Goal: Communication & Community: Answer question/provide support

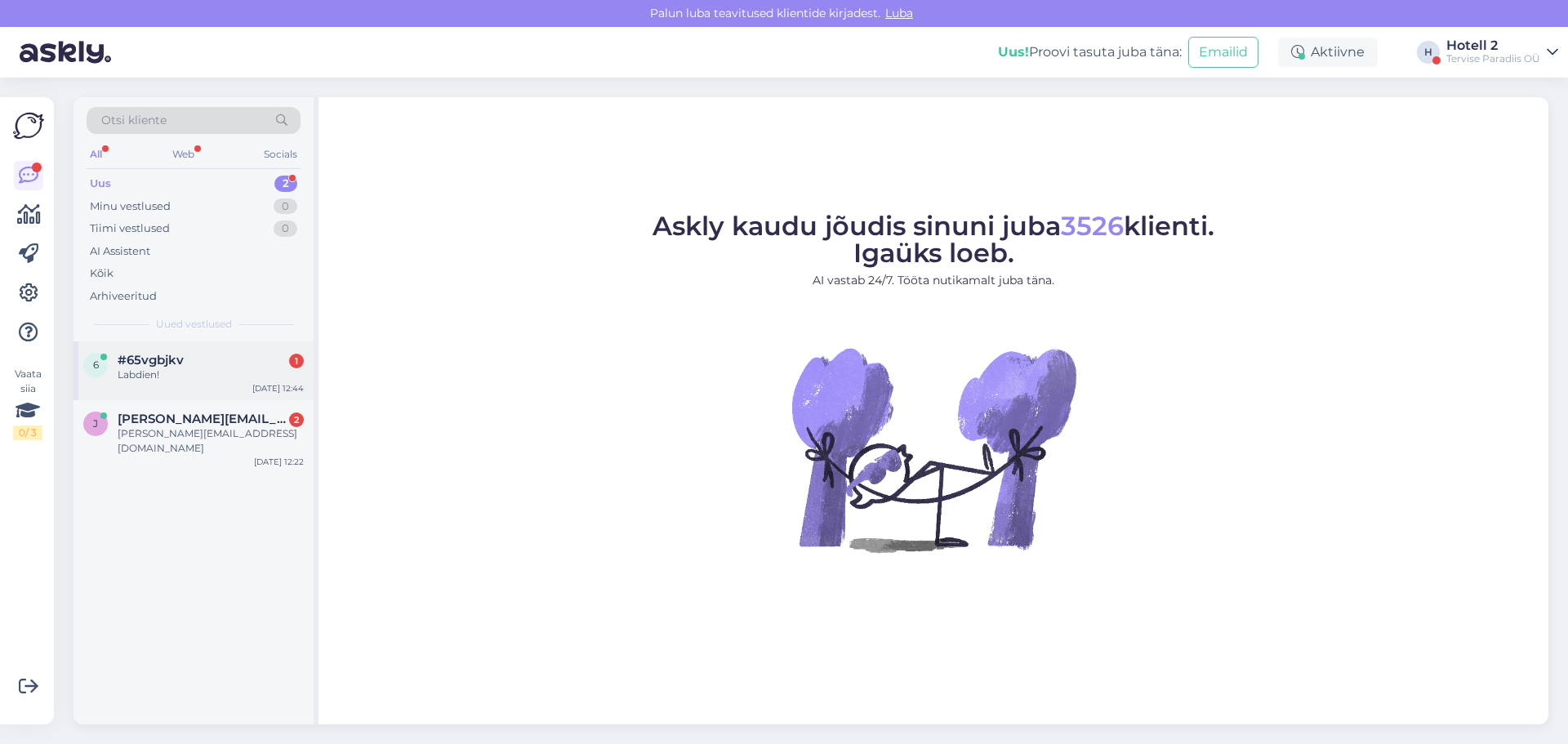
click at [202, 372] on div "Labdien!" at bounding box center [211, 375] width 186 height 15
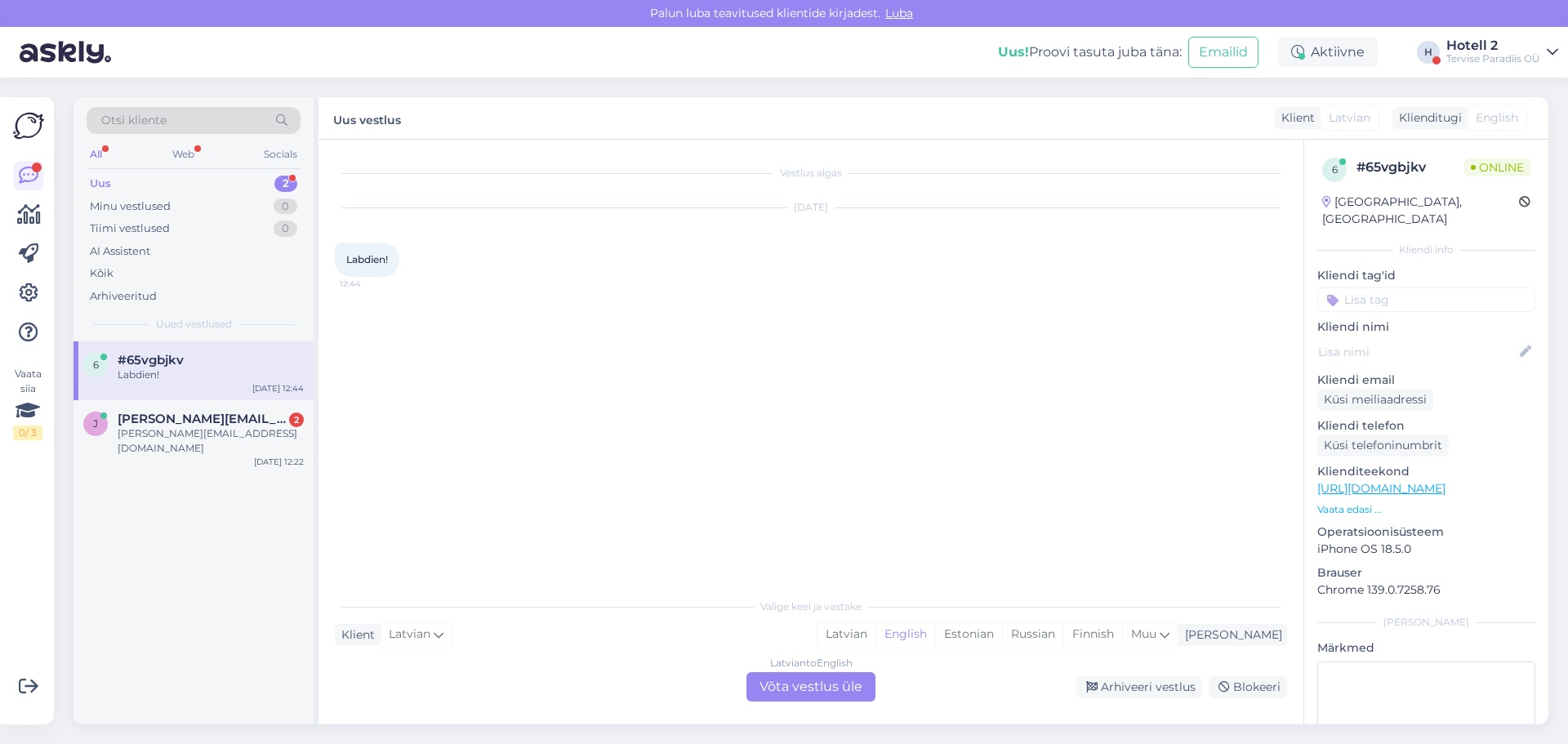
click at [842, 690] on div "Latvian to English Võta vestlus üle" at bounding box center [811, 686] width 129 height 29
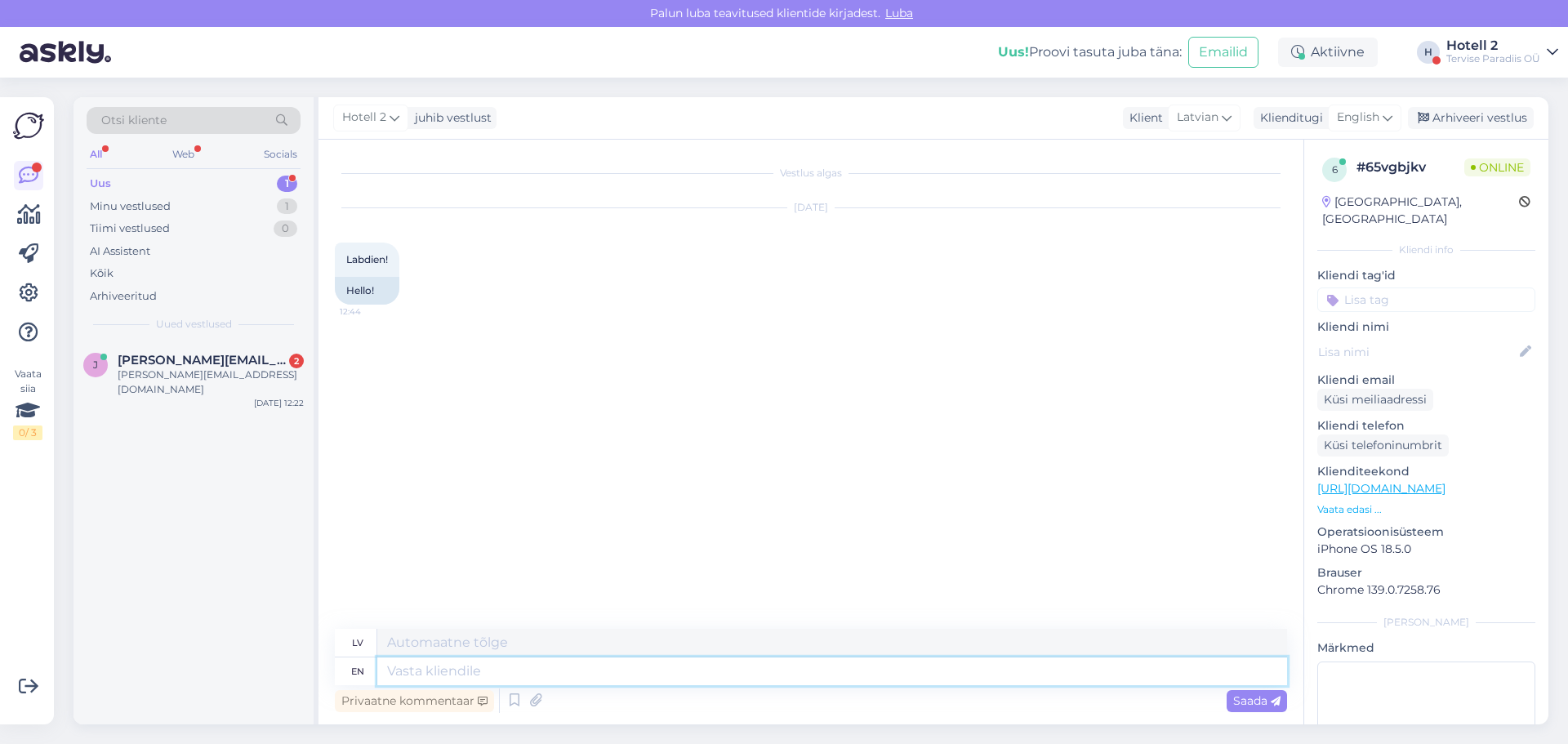
click at [573, 683] on textarea at bounding box center [832, 670] width 910 height 27
type textarea "Hello!"
type textarea "Sveiki!"
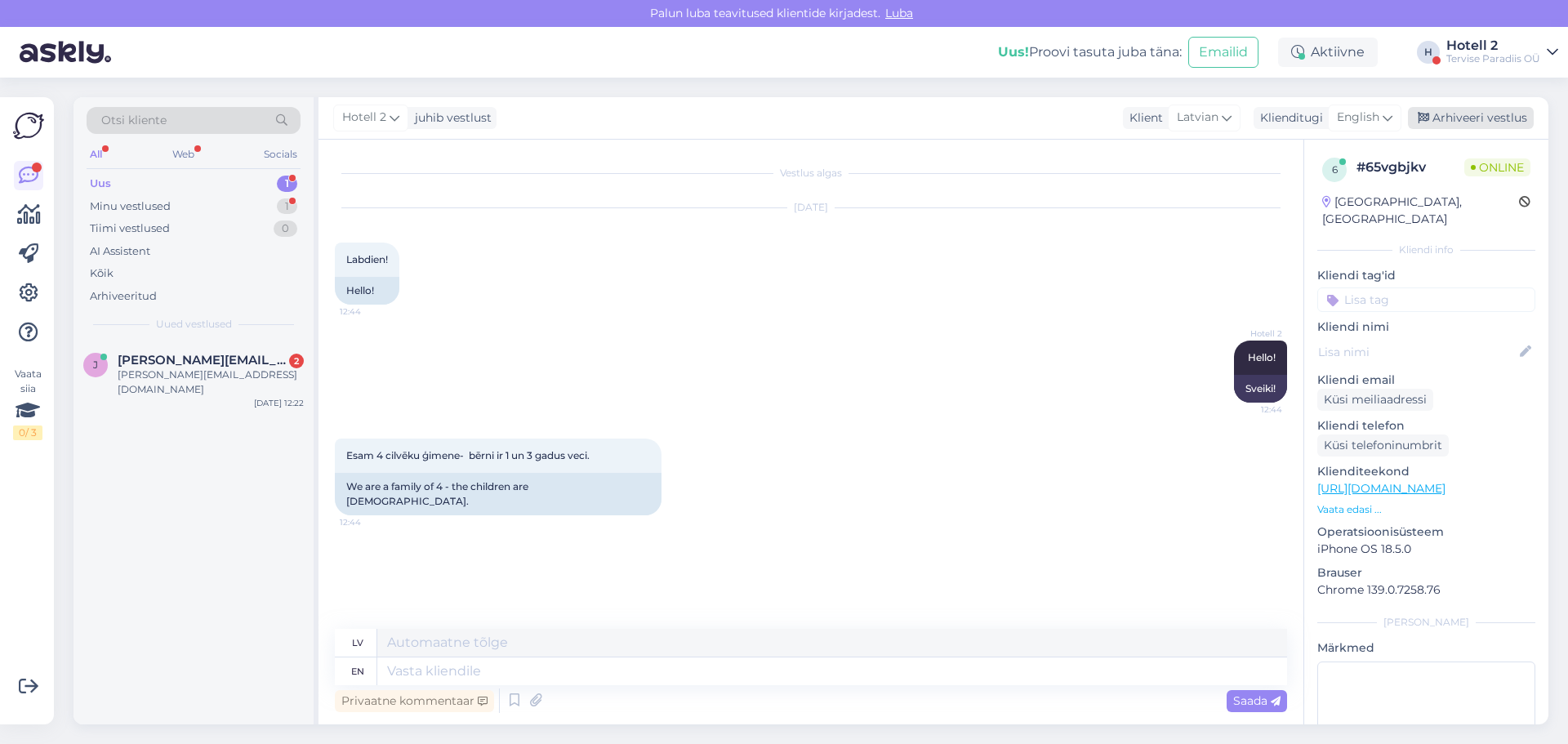
click at [1448, 111] on div "Arhiveeri vestlus" at bounding box center [1471, 118] width 126 height 22
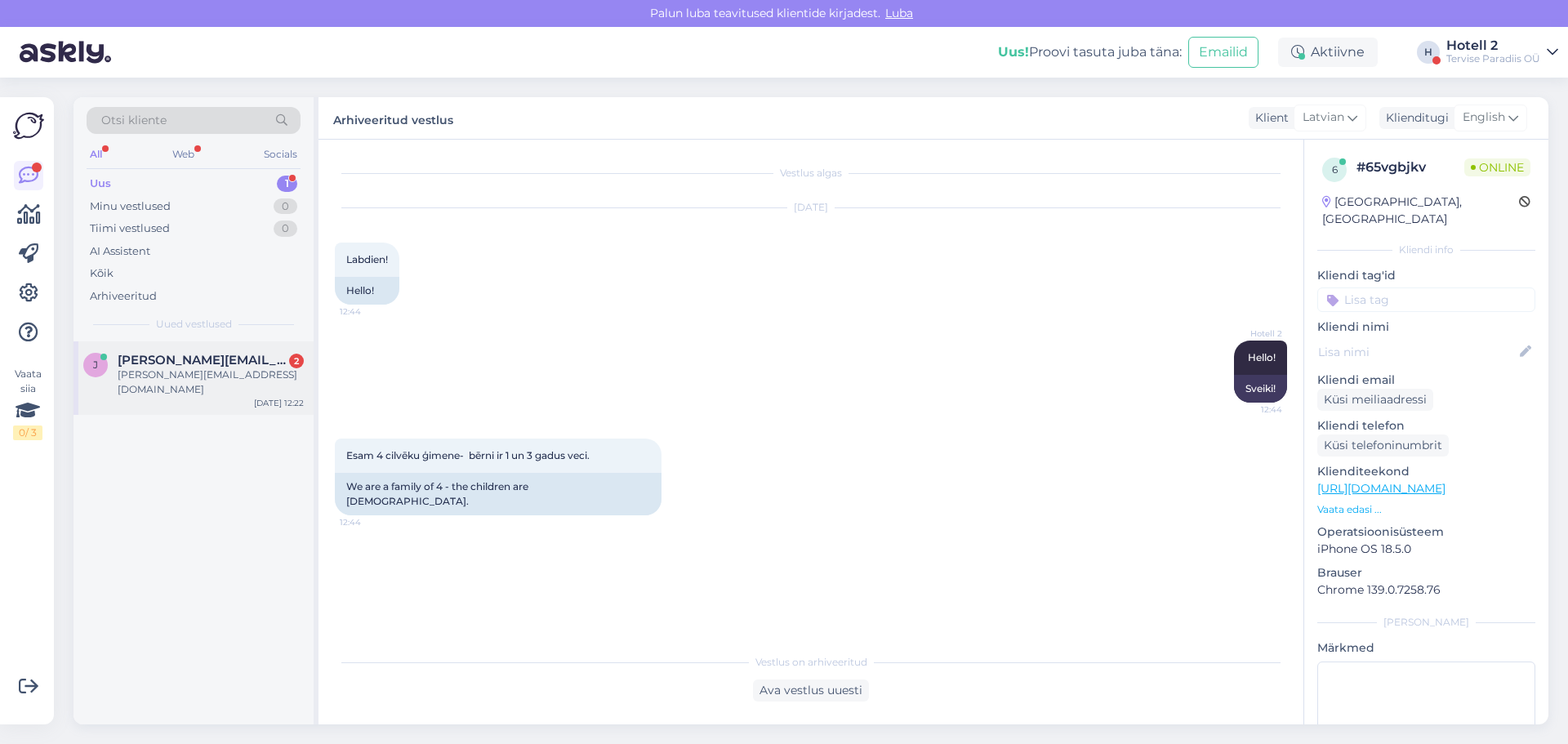
click at [187, 380] on div "[PERSON_NAME][EMAIL_ADDRESS][DOMAIN_NAME]" at bounding box center [211, 382] width 186 height 29
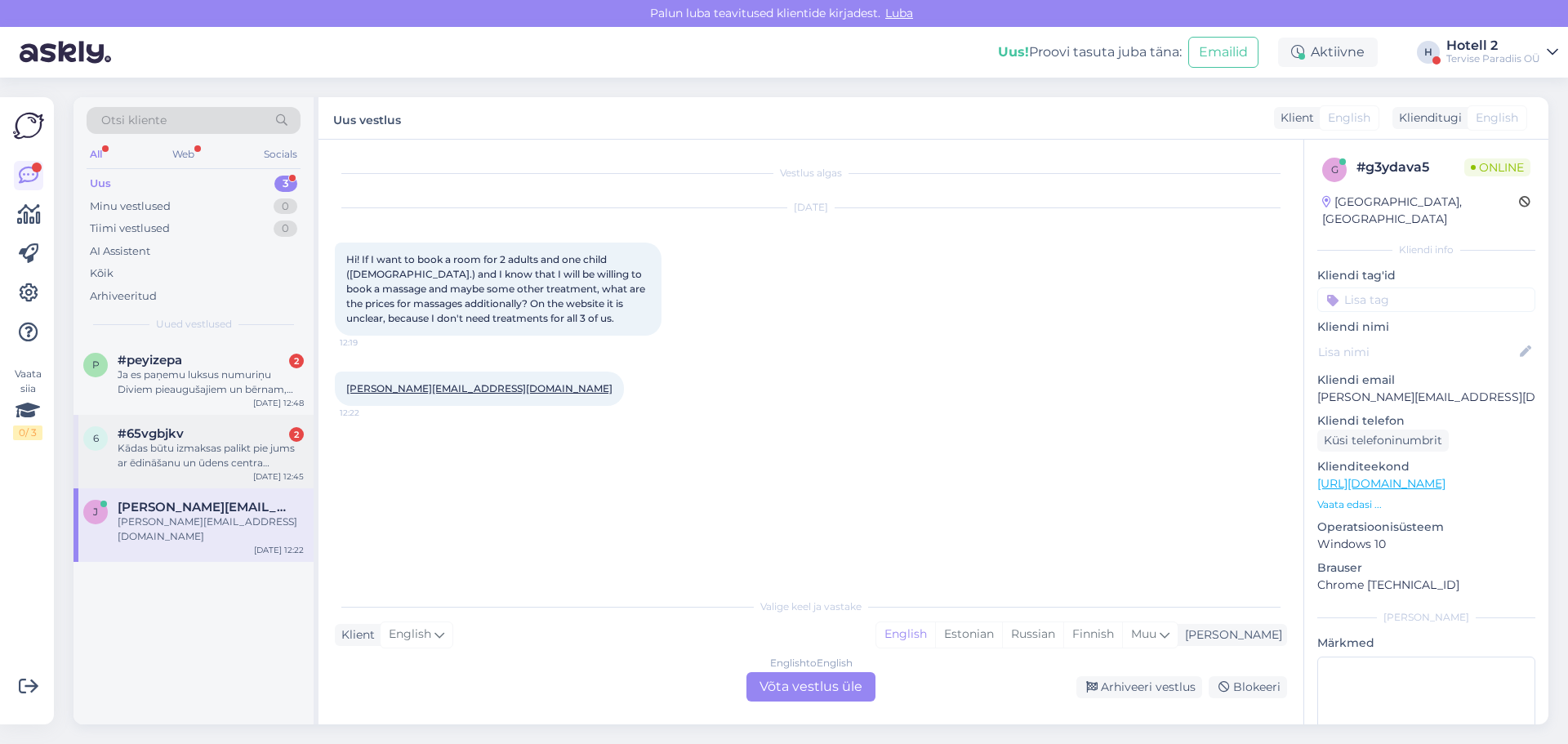
click at [171, 449] on div "Kādas būtu izmaksas palikt pie jums ar ēdināšanu un ūdens centra apmeklējumiem …" at bounding box center [211, 455] width 186 height 29
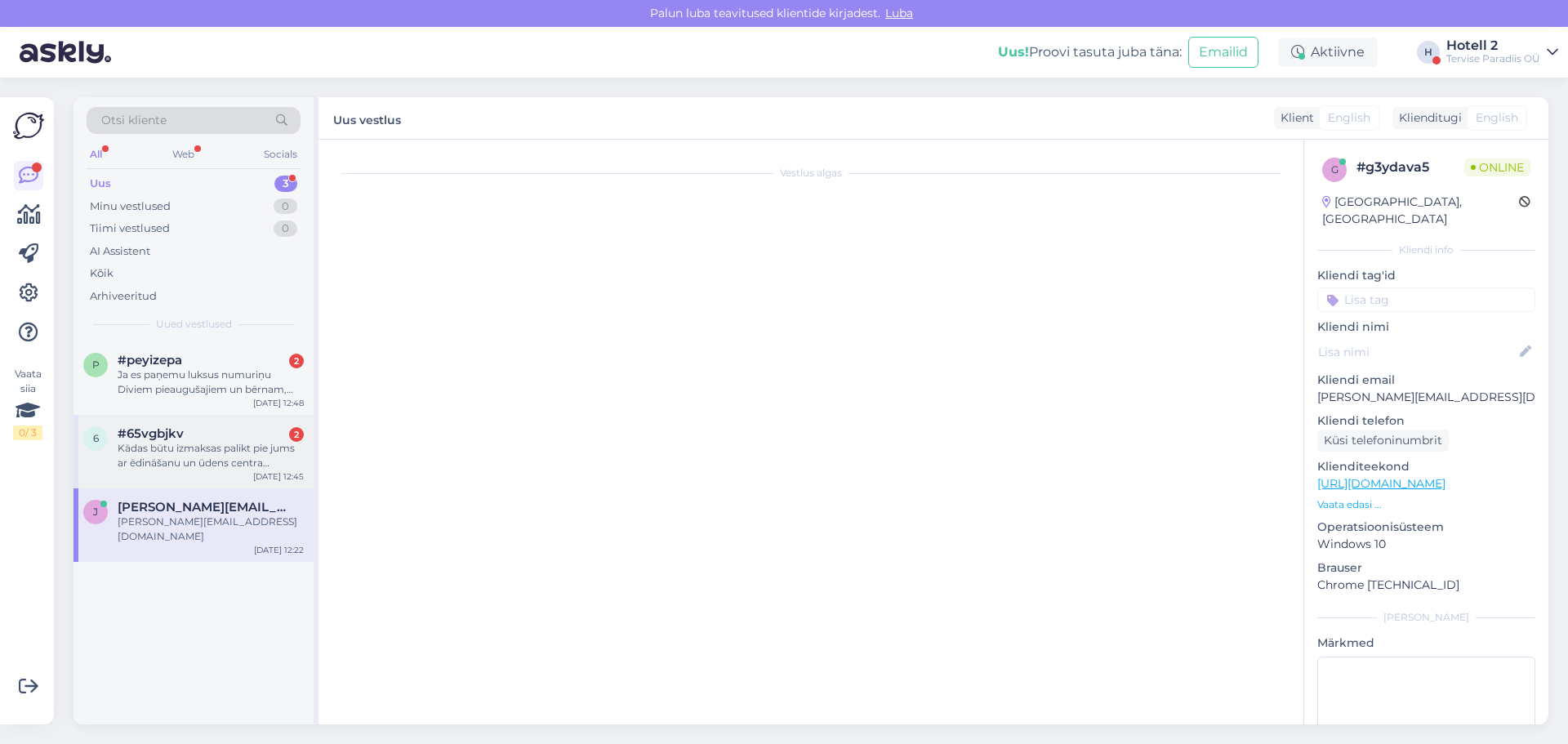
scroll to position [28, 0]
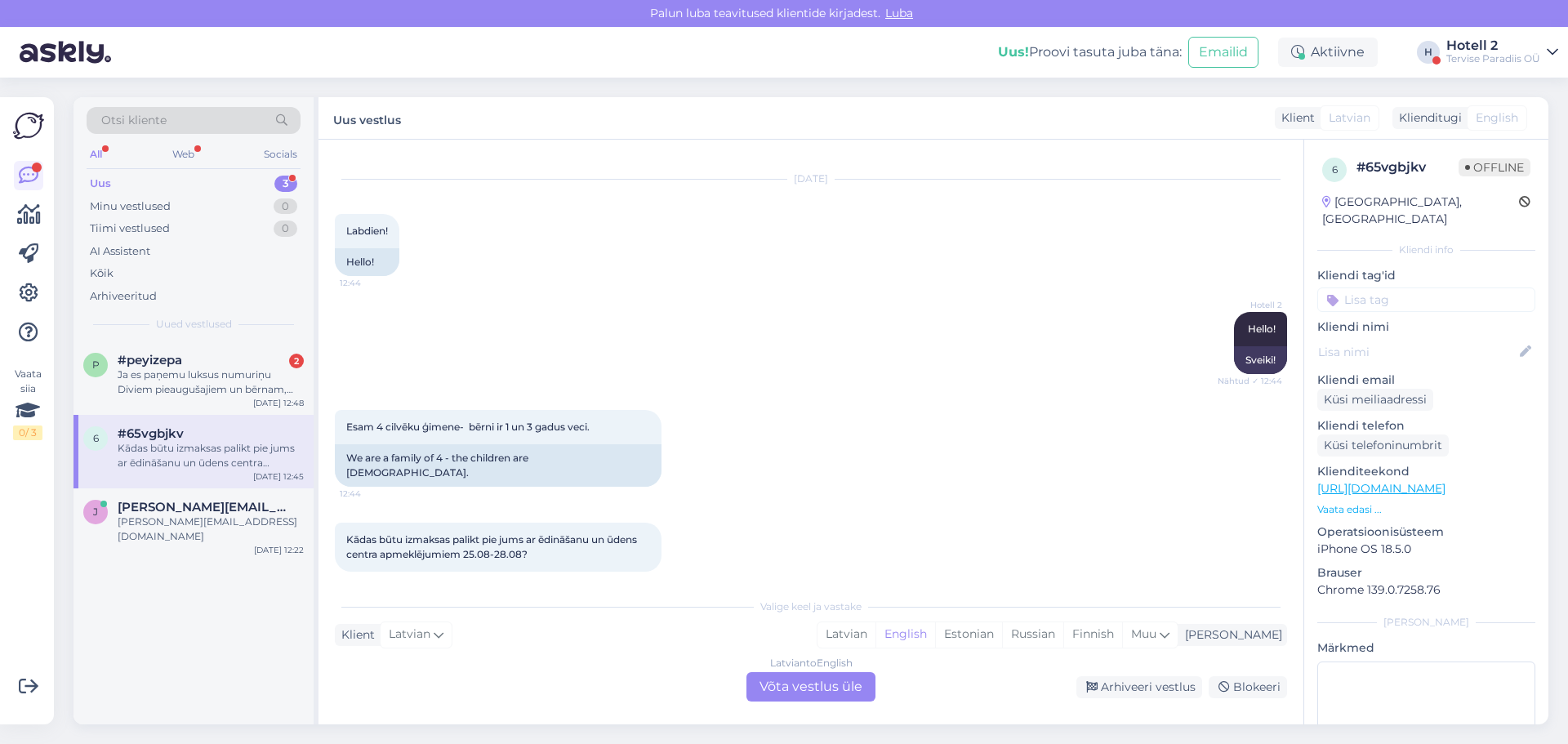
click at [769, 685] on div "Latvian to English Võta vestlus üle" at bounding box center [811, 686] width 129 height 29
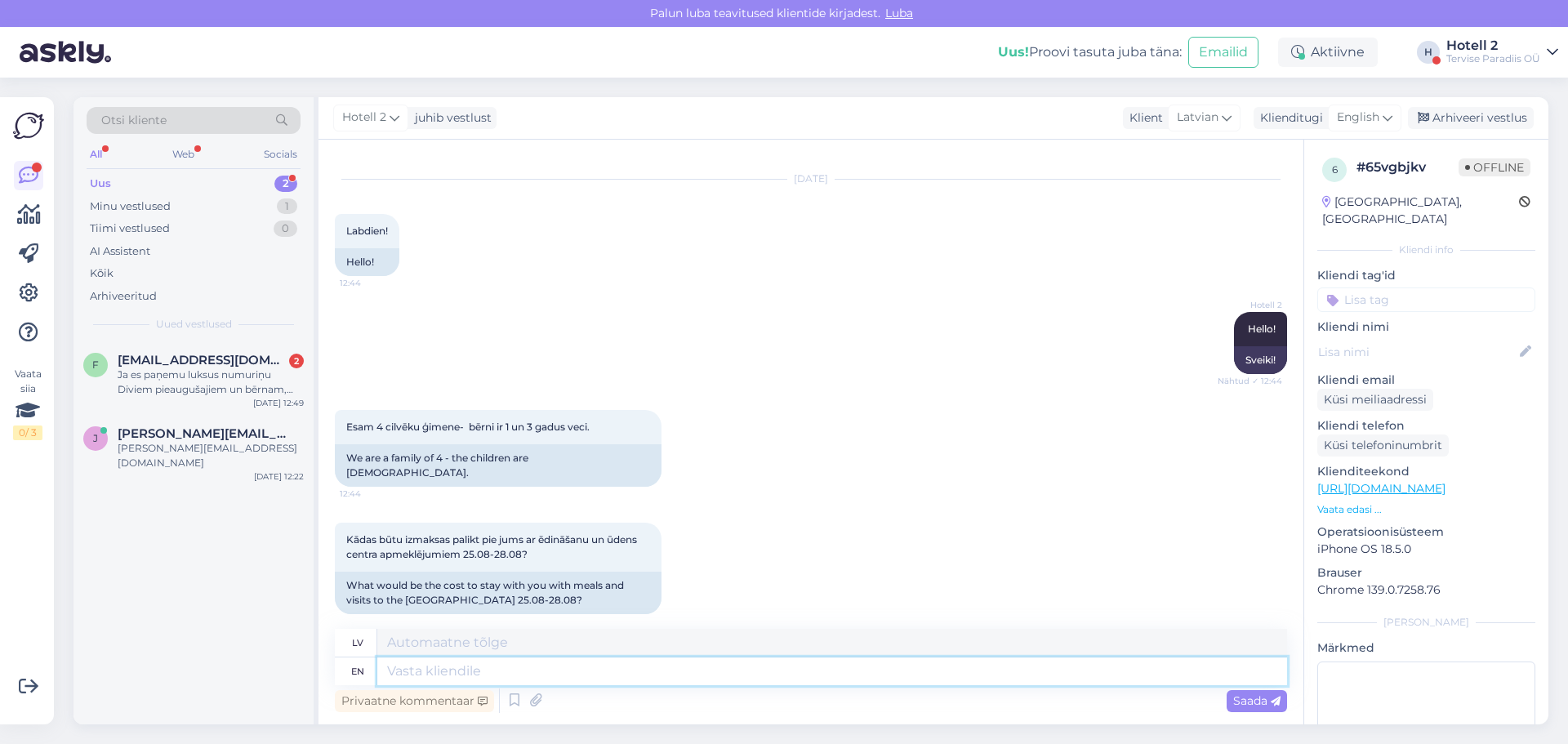
click at [419, 675] on textarea at bounding box center [832, 670] width 910 height 27
type textarea "Hello!"
type textarea "Sveiki!"
type textarea "Hello! You c"
type textarea "Sveiki! Tu"
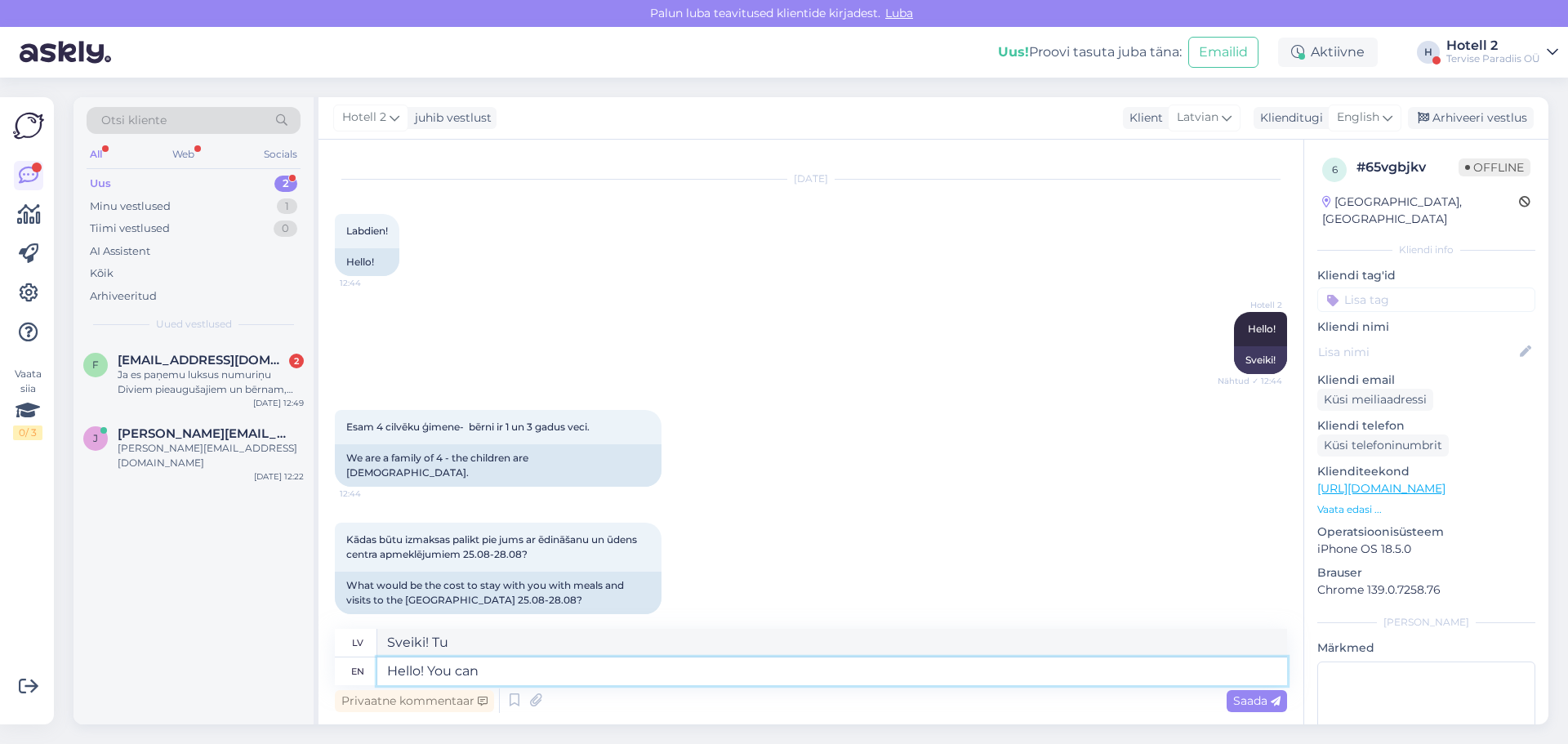
type textarea "Hello! You can"
type textarea "Sveiki! Jūs varat"
type textarea "Hello! You can booik"
type textarea "Sveiki! Jūs varat rezervēt"
type textarea "Hello! You can book it"
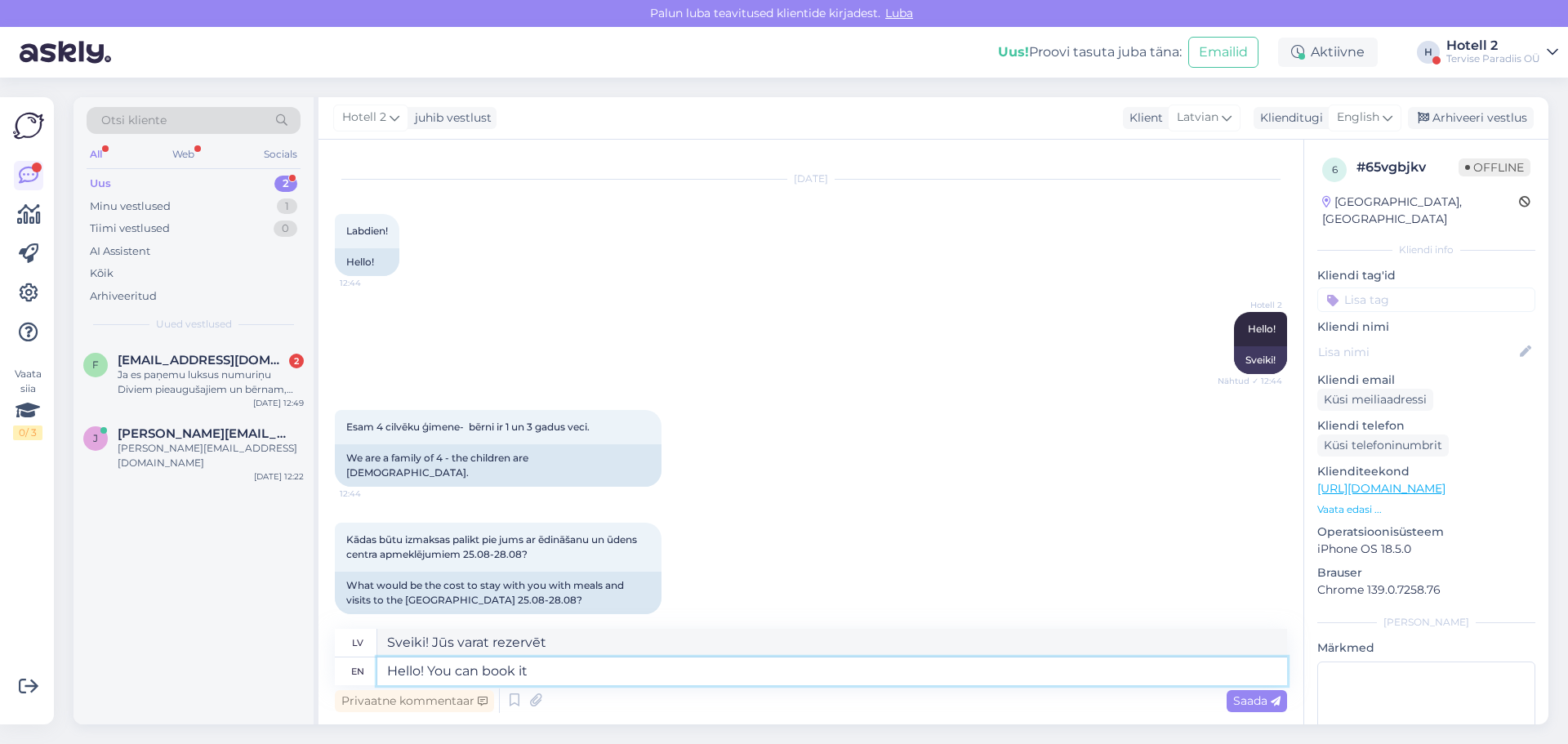
type textarea "Sveiki! Jūs varat to rezervēt"
type textarea "Hello! You can book it in o"
type textarea "Sveiki! Jūs varat to rezervēt iekšā"
type textarea "Hello! You can book it in our"
type textarea "Sveiki! Jūs varat to rezervēt mūsu veikalā."
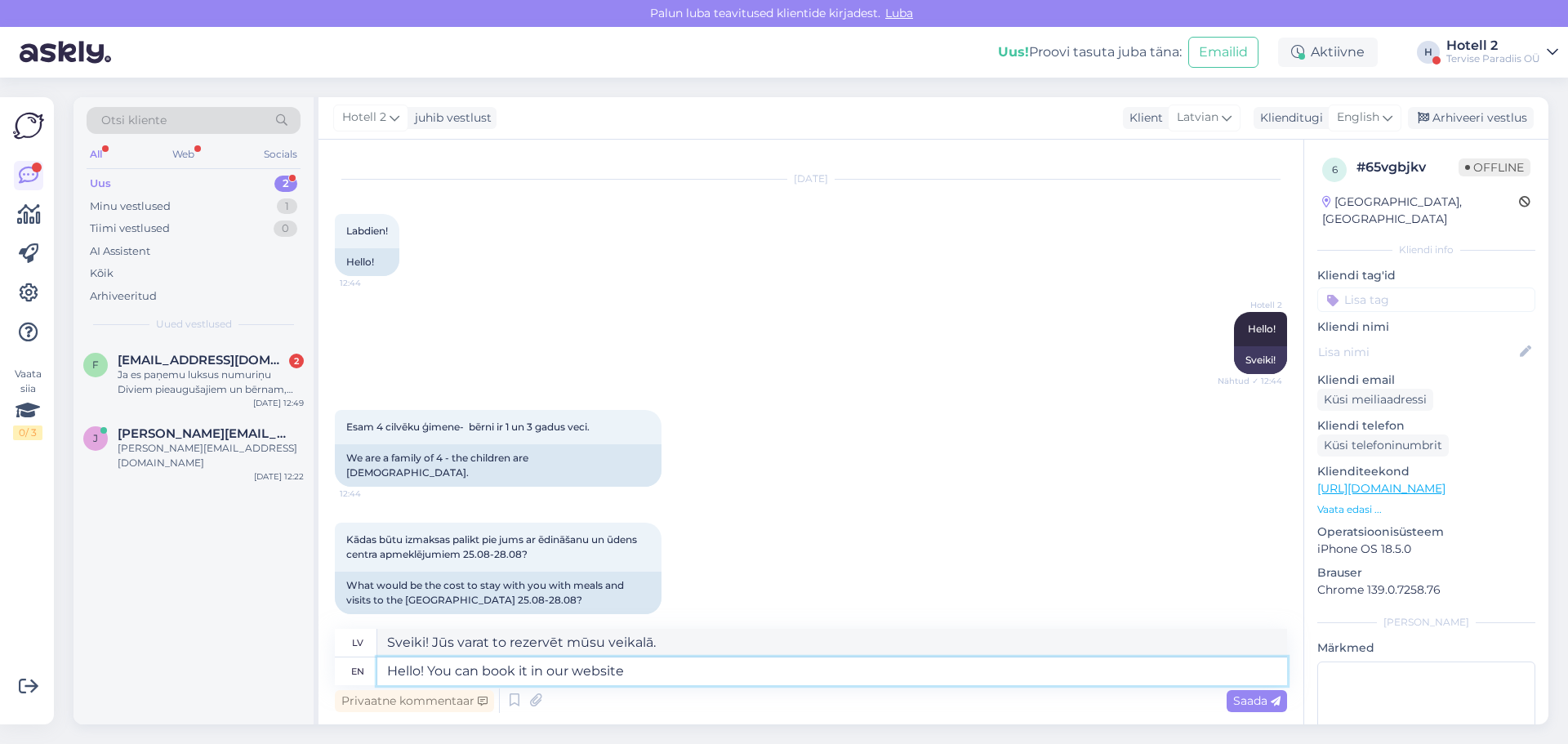
type textarea "Hello! You can book it in our website"
type textarea "Sveiki! Jūs varat to rezervēt mūsu mājaslapā."
type textarea "Hello! You can book it in our website. for those"
type textarea "Sveiki! Jūs varat to rezervēt mūsu mājaslapā. Tiem, kas vēlas"
type textarea "Hello! You can book it in our website. for those dates"
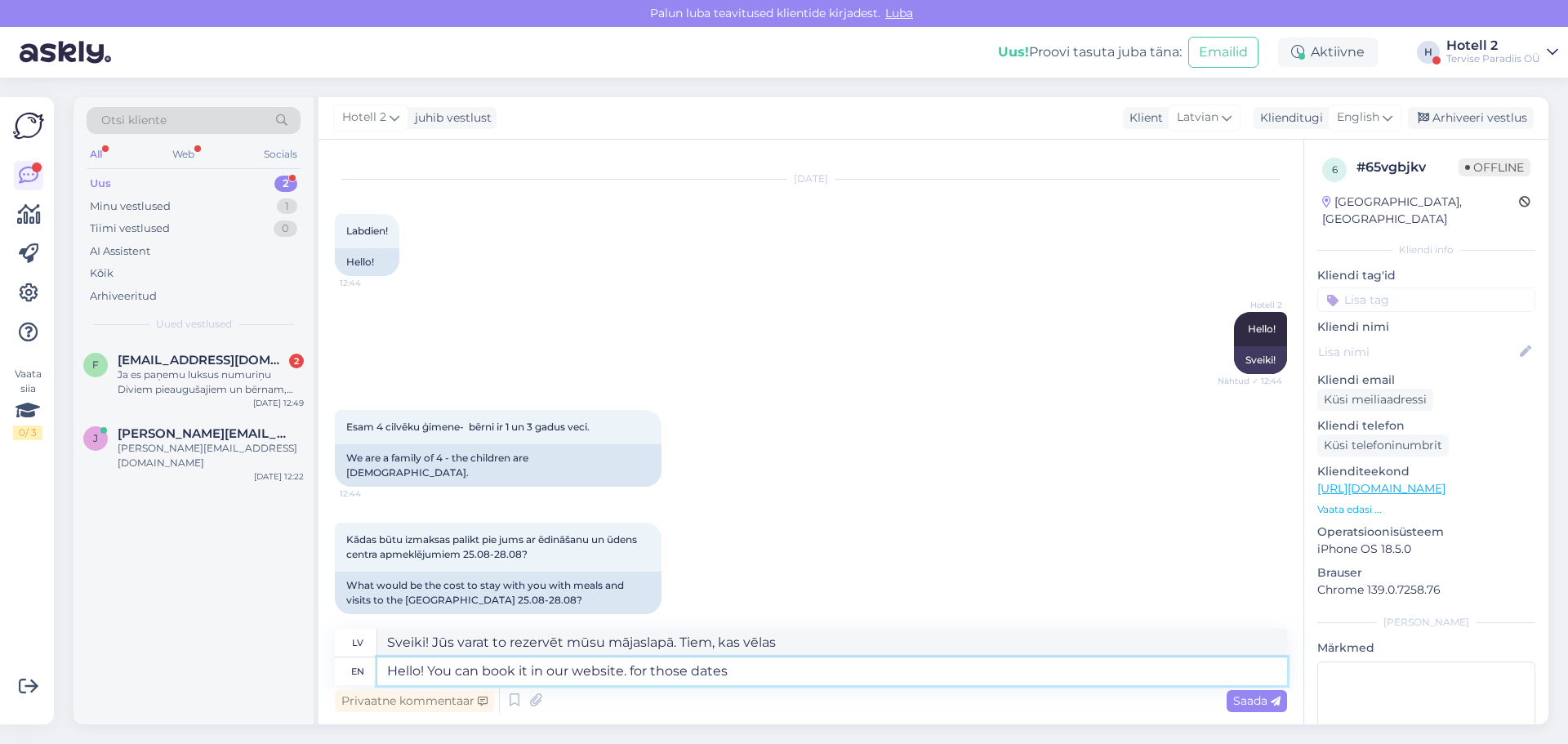
type textarea "Sveiki! Jūs varat to rezervēt mūsu mājaslapā norādītajiem datumiem."
type textarea "Hello! You can book it in our website. for those dates is"
type textarea "Sveiki! Jūs varat to rezervēt mūsu tīmekļa vietnē. Šiem datumiem ir"
type textarea "Hello! You can book it in our website. for those dates is 317"
type textarea "Sveiki! Jūs varat to rezervēt mūsu mājaslapā. Šiem datumiem ir 317"
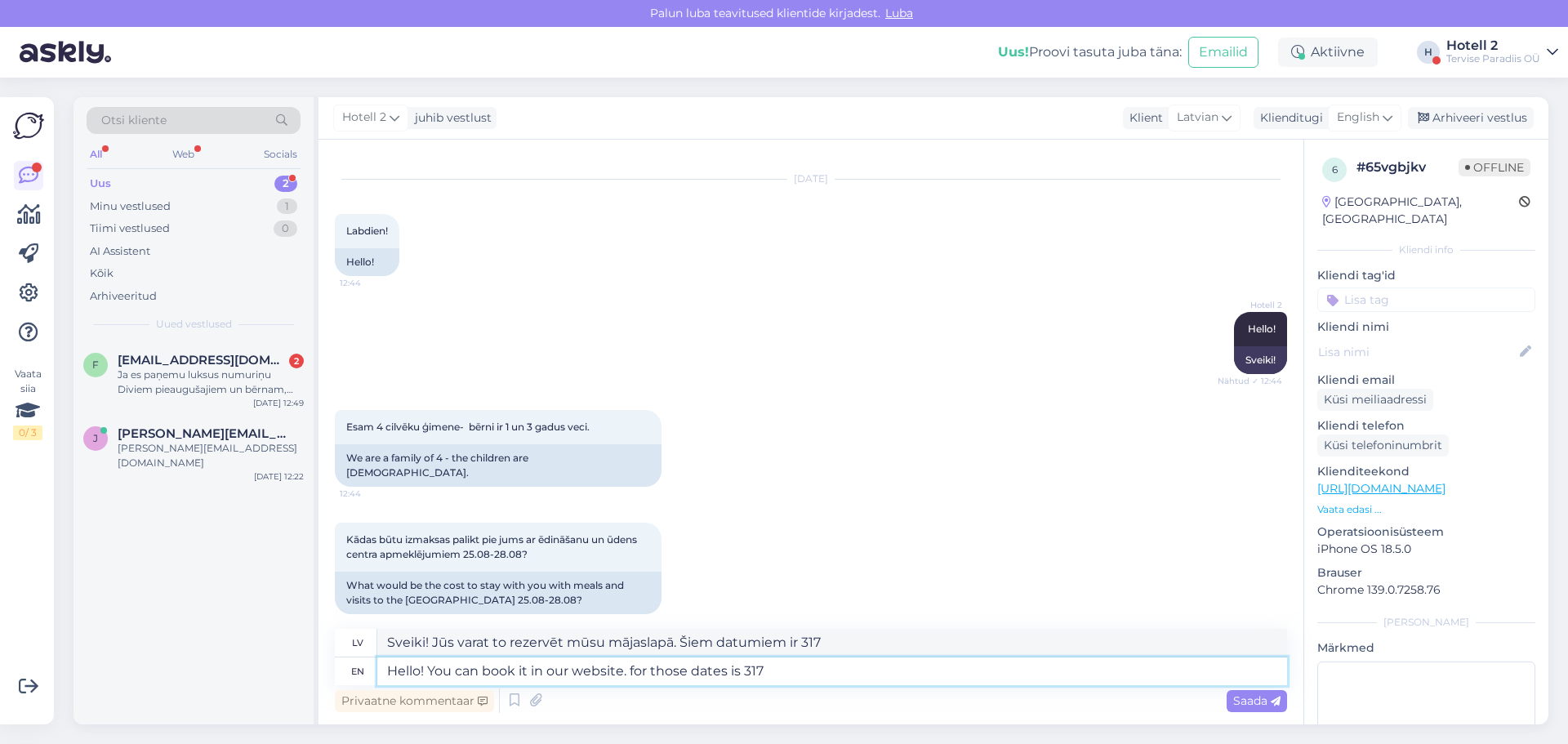
type textarea "Hello! You can book it in our website. for those dates is 31"
type textarea "Sveiki! Jūs varat to rezervēt mūsu mājaslapā. Šiem datumiem ir 31."
type textarea "Hello! You can book it in our website. for those dates is 317€"
type textarea "Sveiki! Jūs varat to rezervēt mūsu mājaslapā. Šiem datumiem cena ir 317 €."
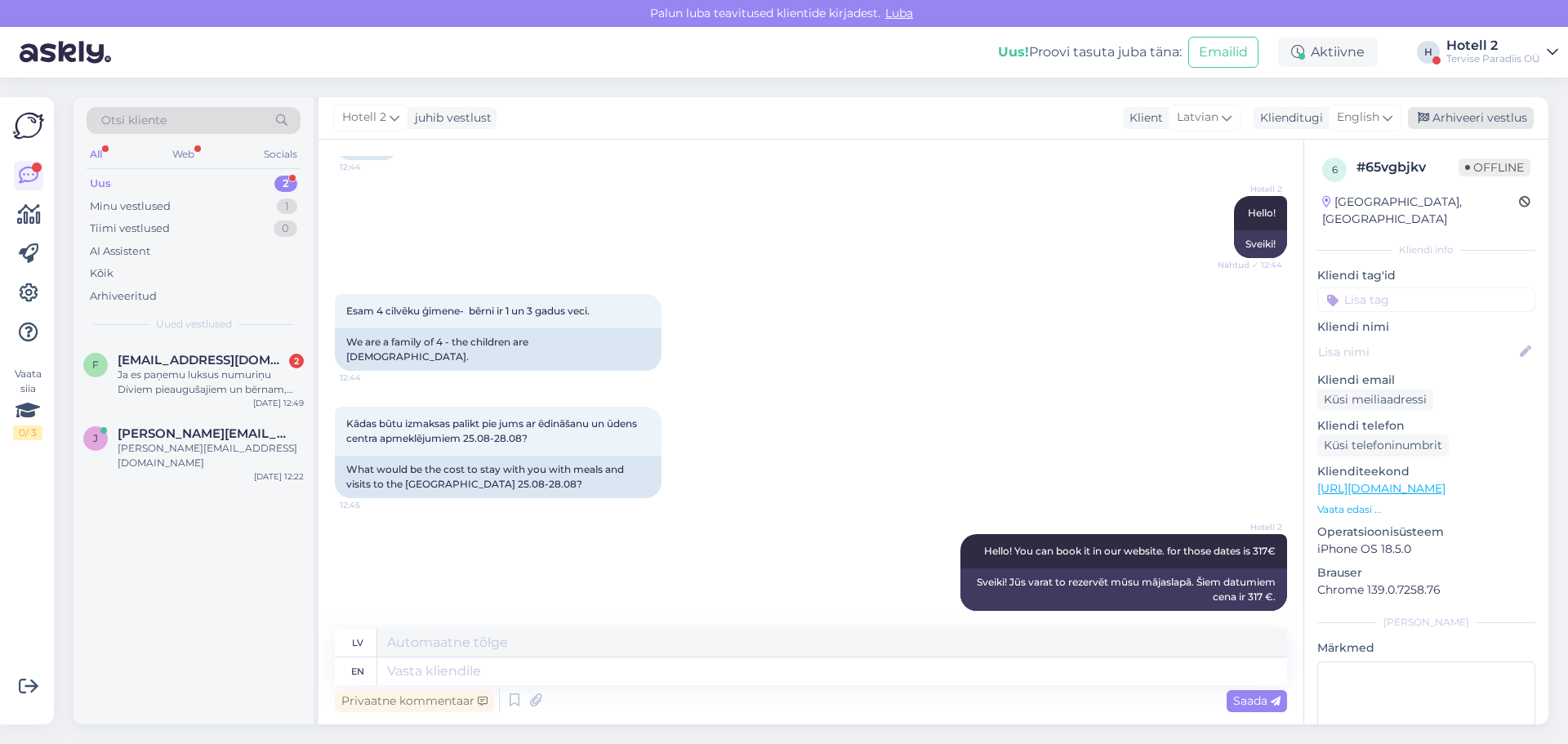
click at [1461, 118] on div "Arhiveeri vestlus" at bounding box center [1471, 118] width 126 height 22
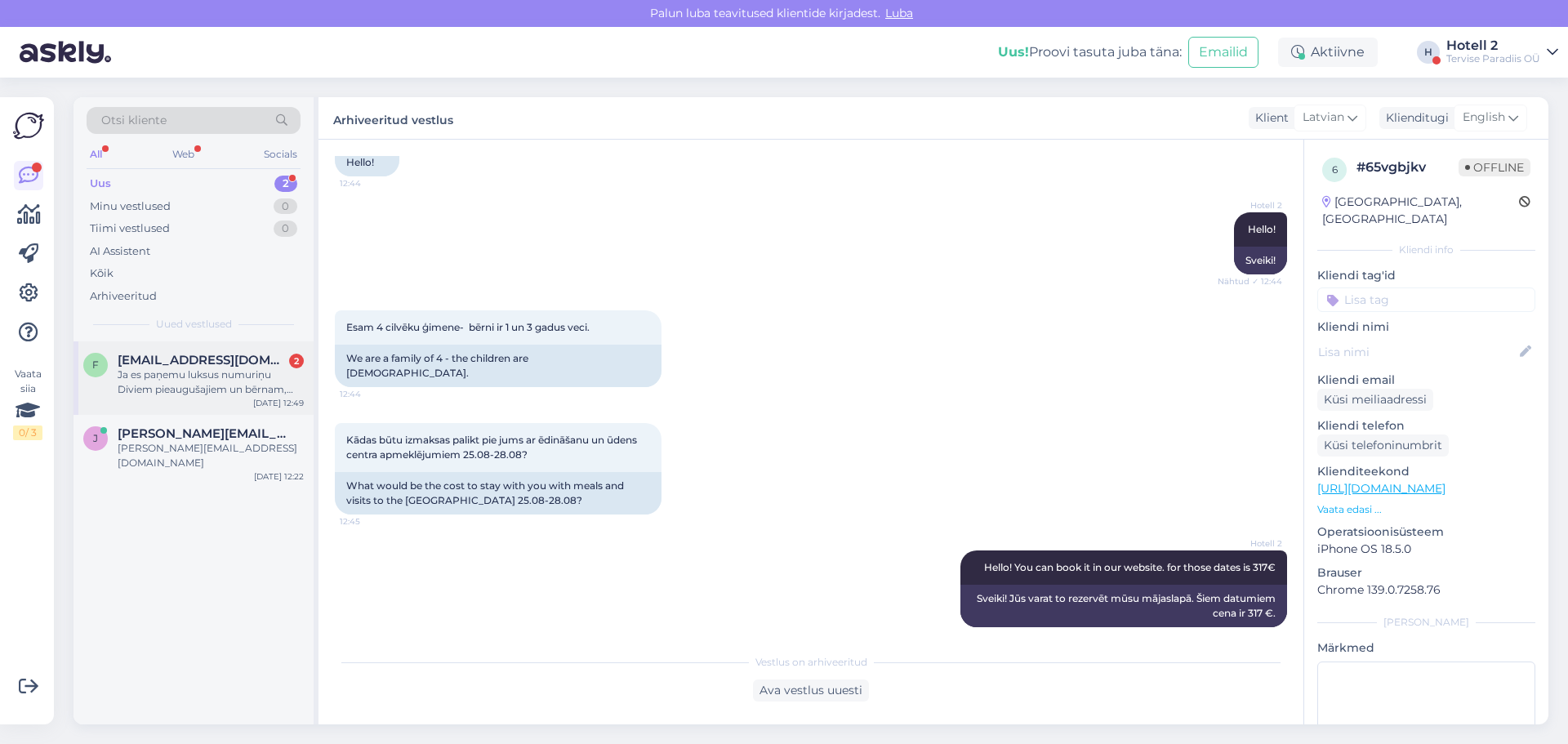
click at [174, 374] on div "Ja es paņemu luksus numuriņu Diviem pieaugušajiem un bērnam,[PERSON_NAME] cenā …" at bounding box center [211, 382] width 186 height 29
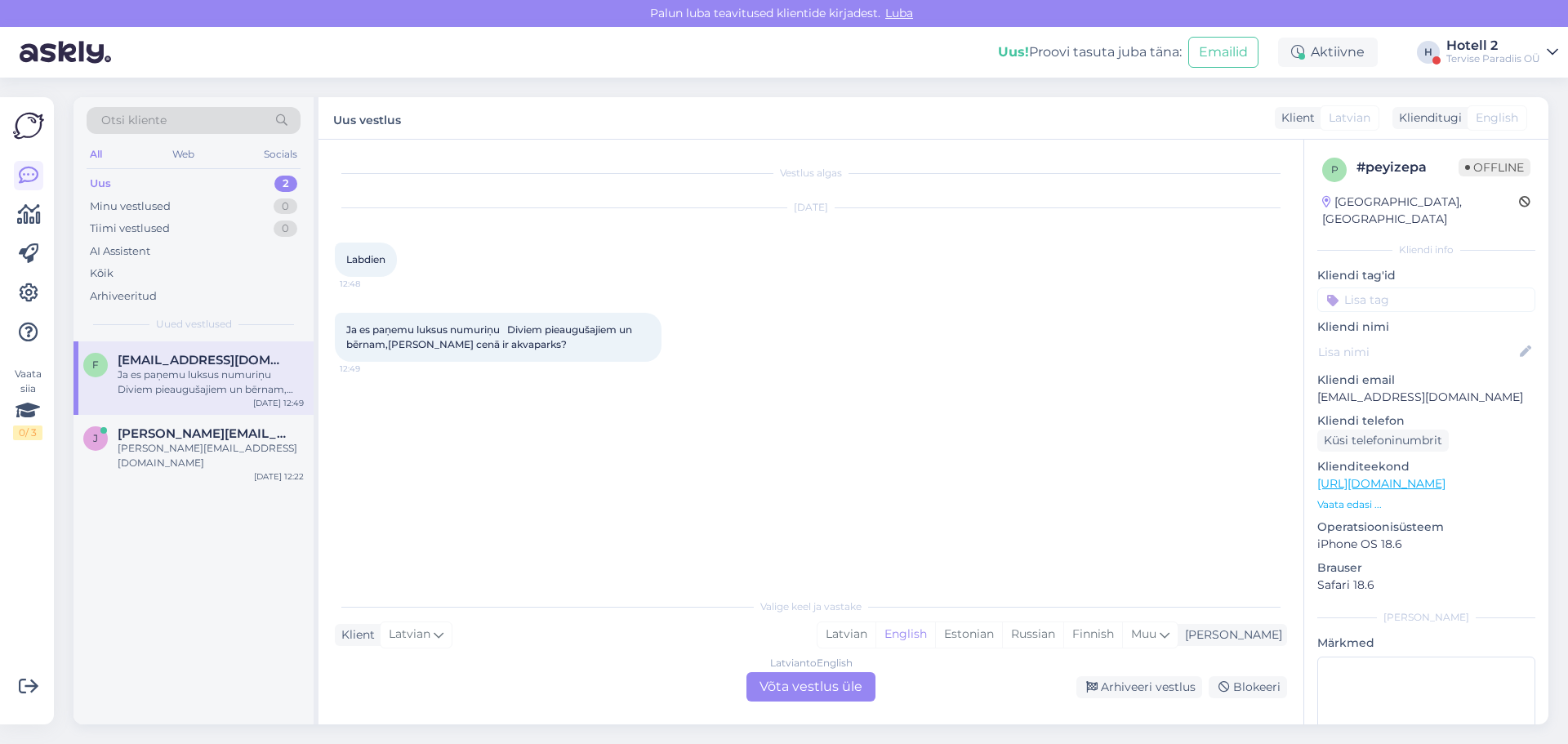
click at [774, 693] on div "Latvian to English Võta vestlus üle" at bounding box center [811, 686] width 129 height 29
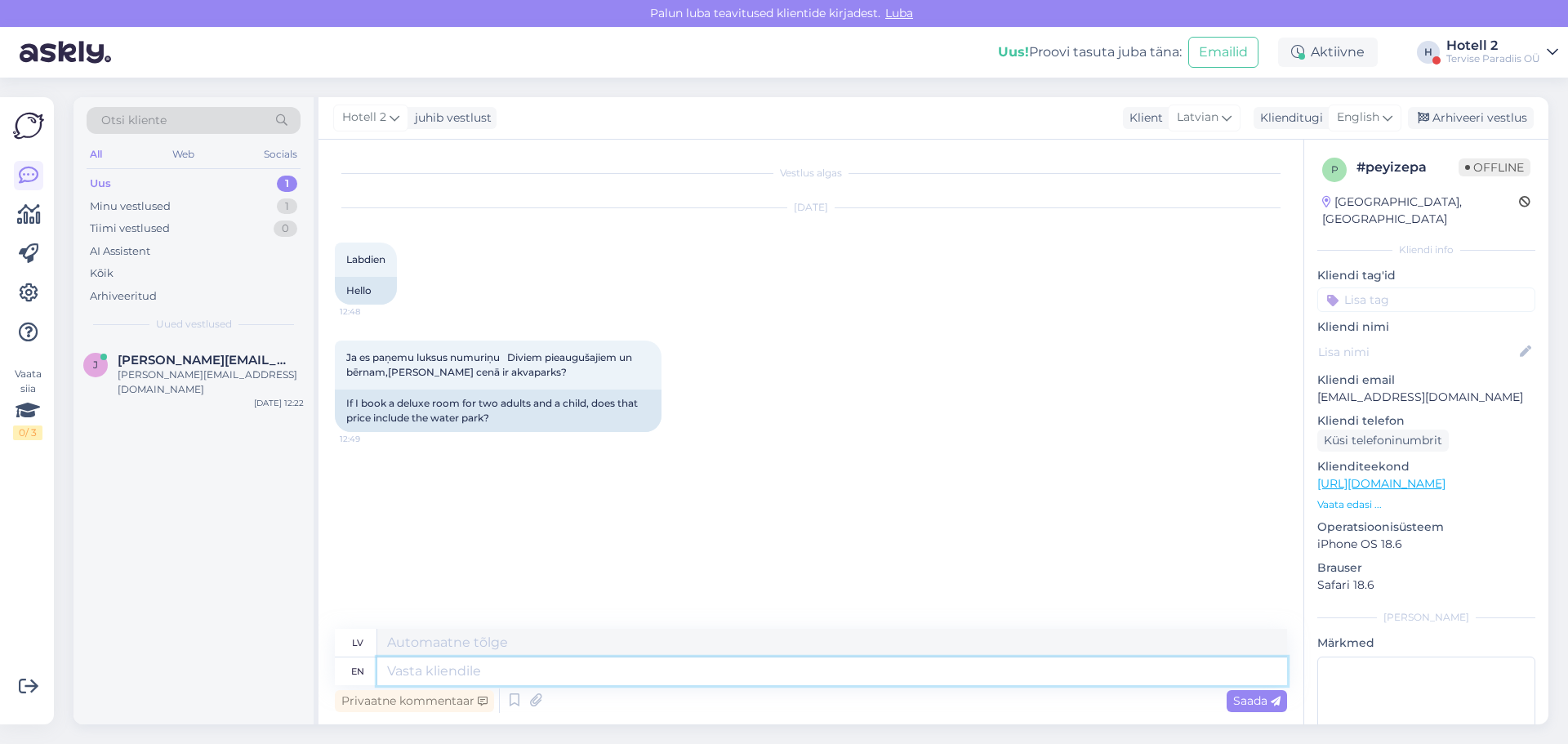
click at [446, 664] on textarea at bounding box center [832, 670] width 910 height 27
type textarea "Hello!"
type textarea "Sveiki!"
type textarea "Yes"
type textarea "Jā"
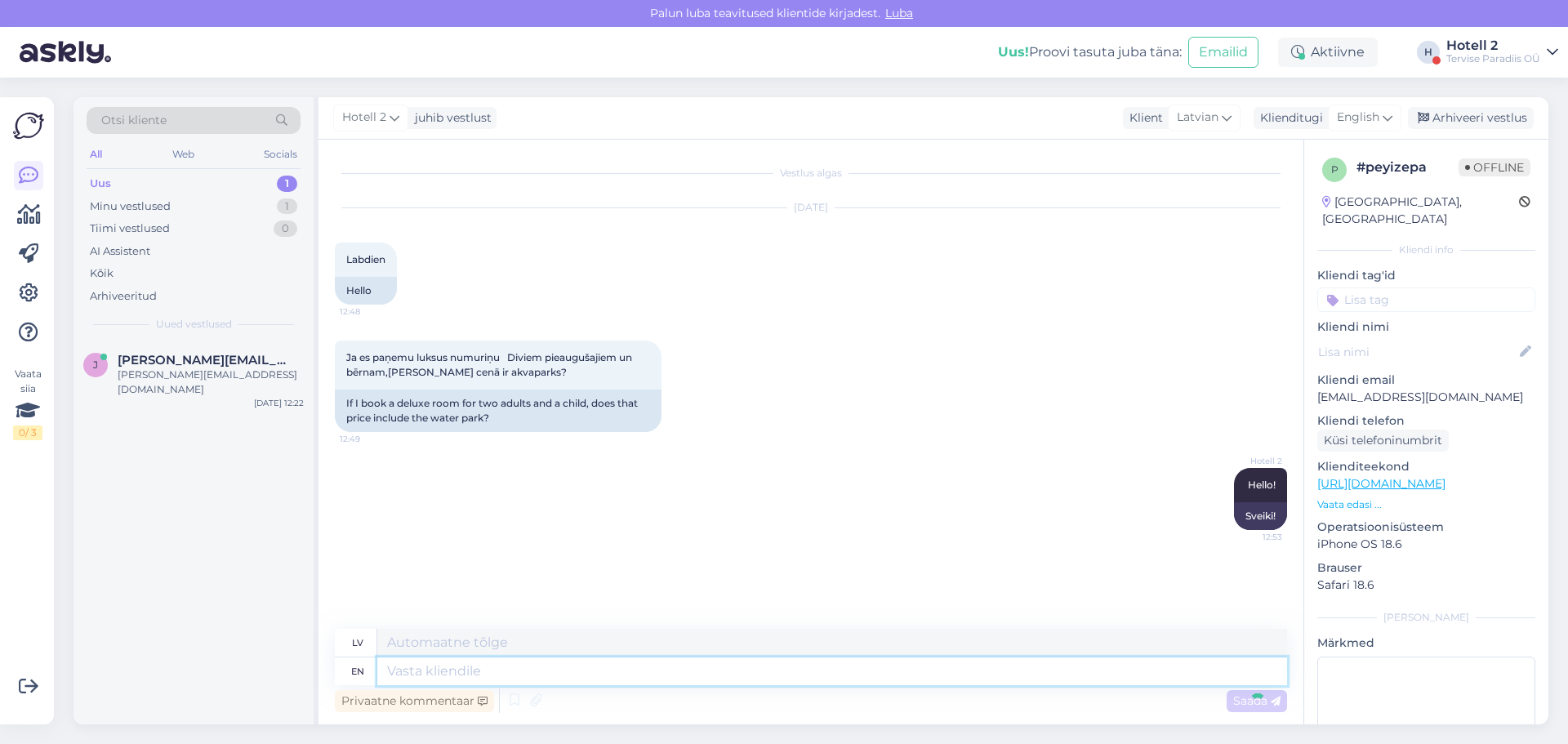
scroll to position [32, 0]
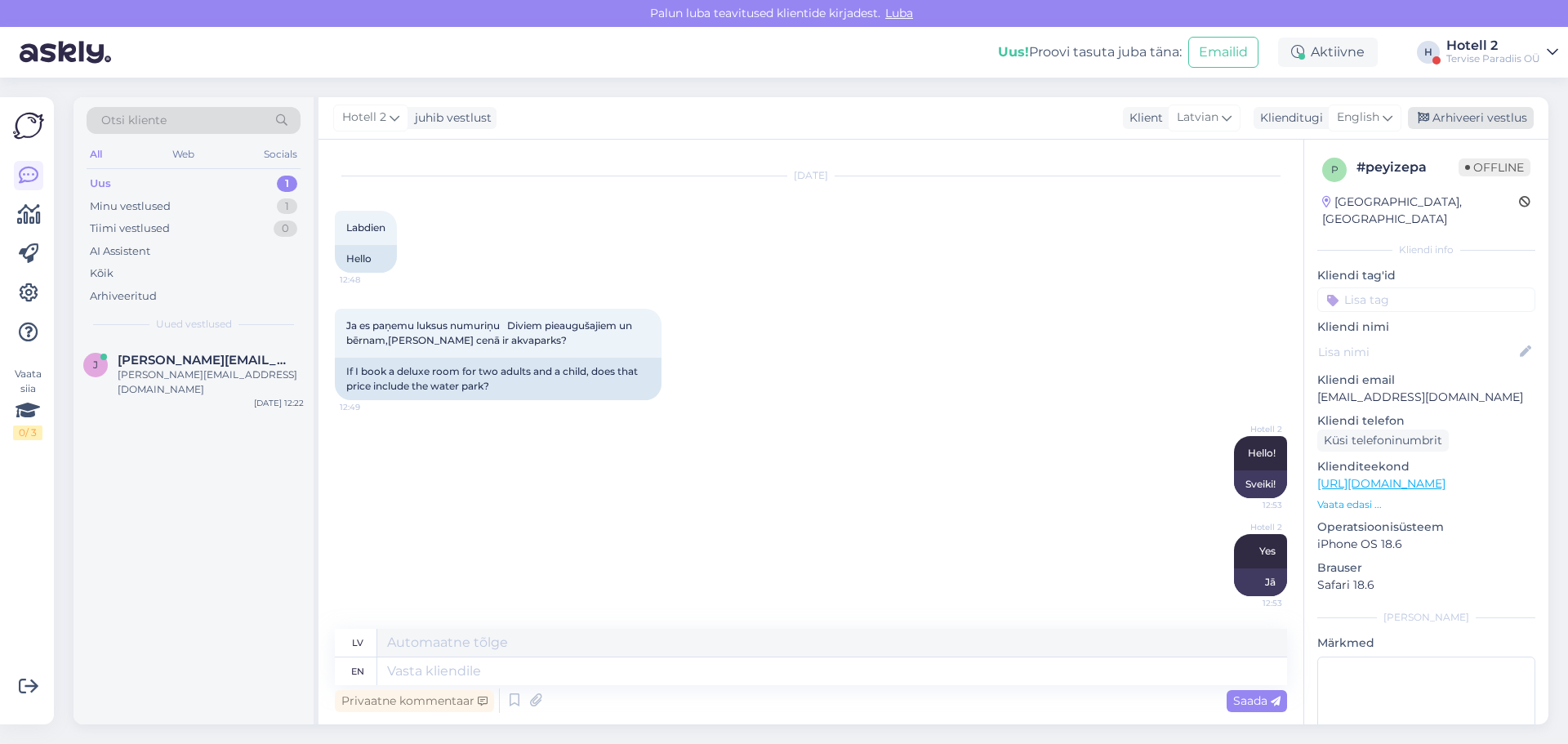
drag, startPoint x: 1457, startPoint y: 115, endPoint x: 1440, endPoint y: 108, distance: 18.4
click at [1457, 114] on div "Arhiveeri vestlus" at bounding box center [1471, 118] width 126 height 22
